Goal: Task Accomplishment & Management: Manage account settings

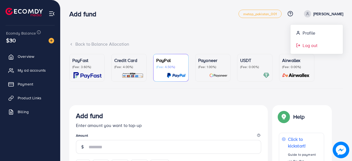
click at [308, 47] on span "Log out" at bounding box center [310, 45] width 15 height 7
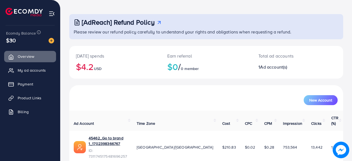
scroll to position [29, 0]
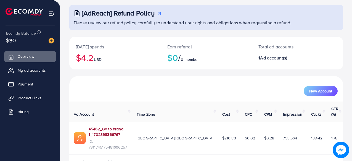
click at [124, 126] on link "45462_Go to brand 1_1702398366767" at bounding box center [108, 131] width 39 height 11
click at [41, 70] on span "My ad accounts" at bounding box center [33, 70] width 28 height 6
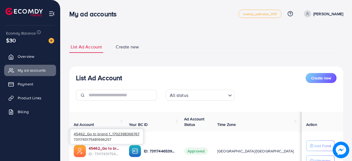
click at [110, 149] on link "45462_Go to brand 1_1702398366767" at bounding box center [104, 148] width 31 height 6
